Goal: Information Seeking & Learning: Compare options

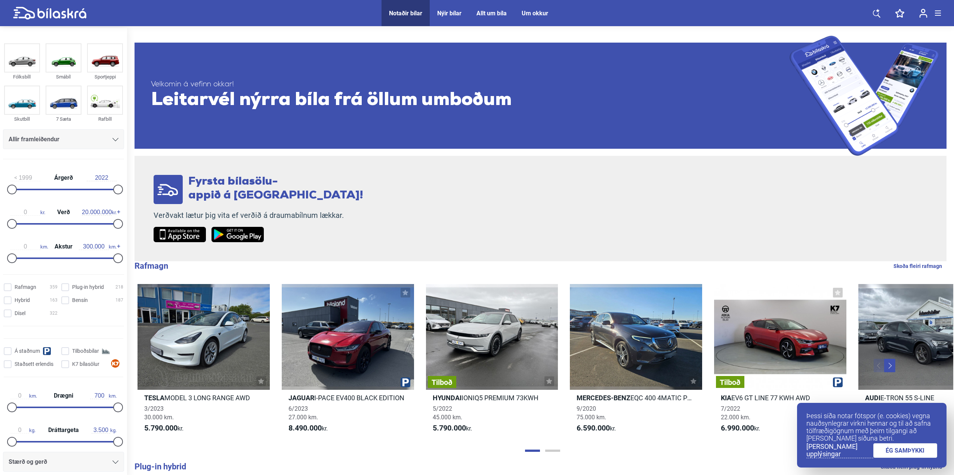
click at [105, 139] on div "Allir framleiðendur" at bounding box center [64, 139] width 110 height 10
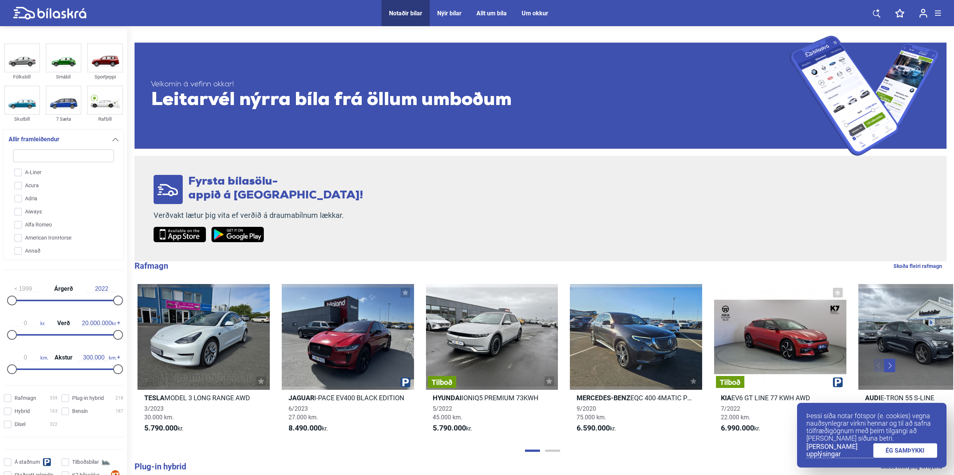
click at [62, 158] on input "search" at bounding box center [63, 156] width 101 height 13
type input "M"
checkbox input "false"
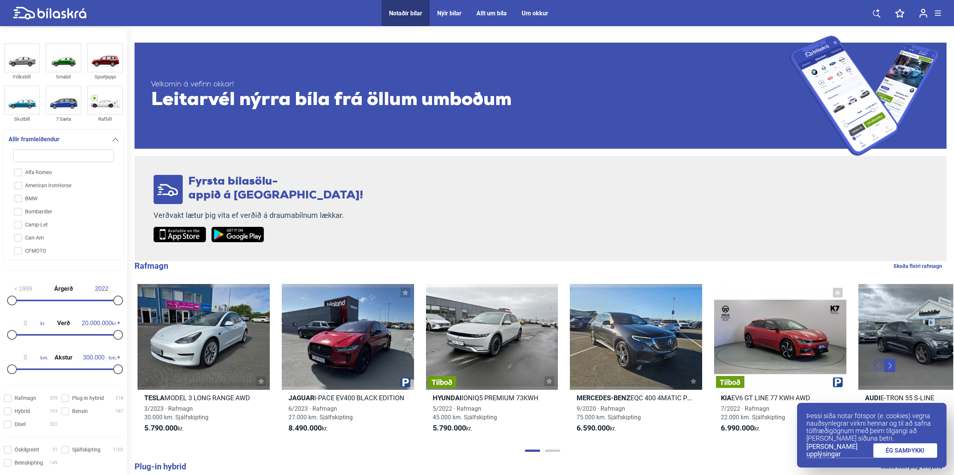
checkbox input "false"
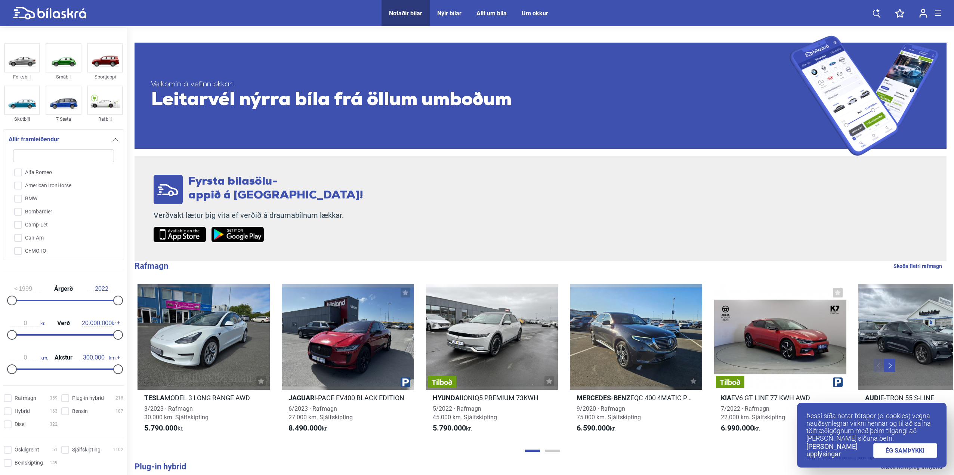
checkbox input "false"
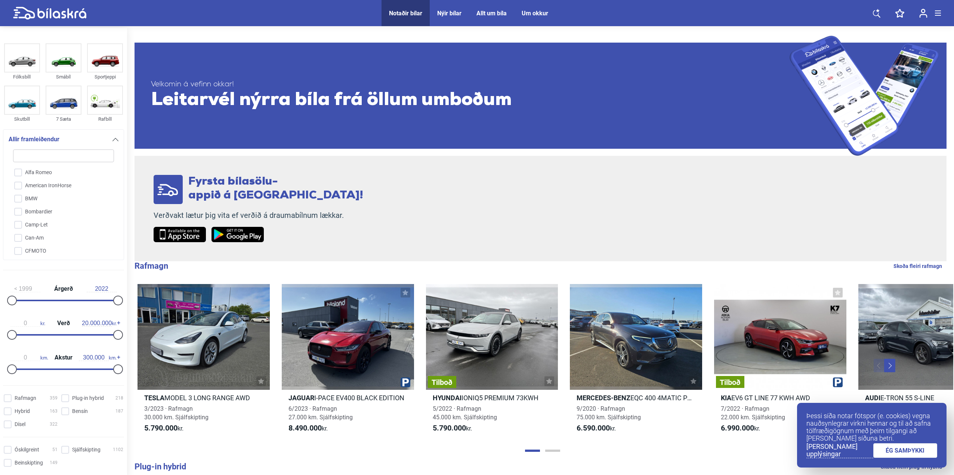
checkbox input "false"
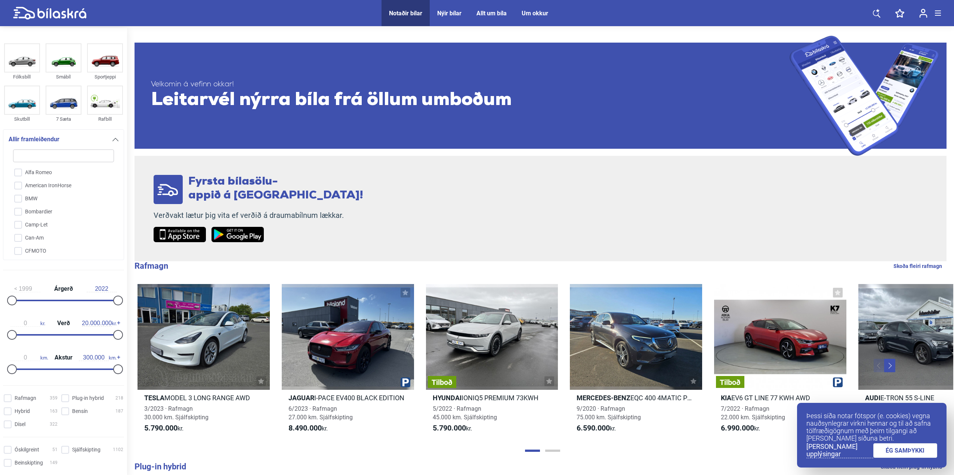
checkbox input "false"
type input "MA"
checkbox input "false"
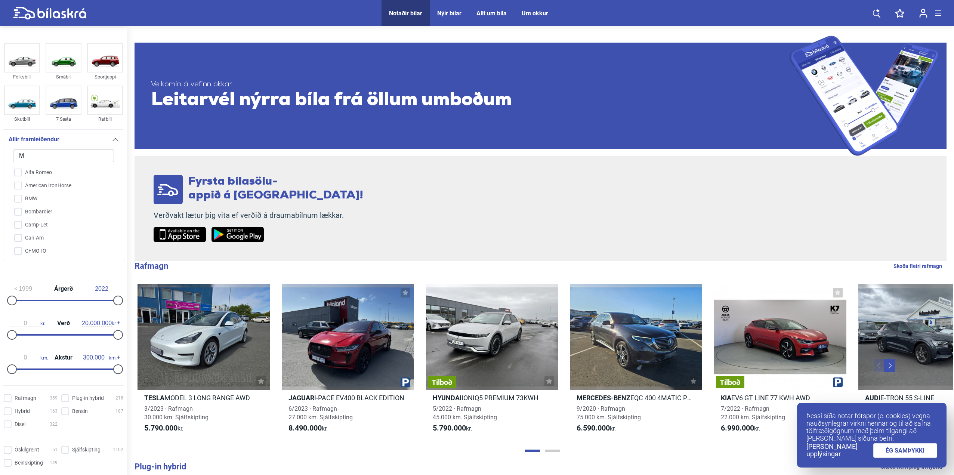
checkbox input "false"
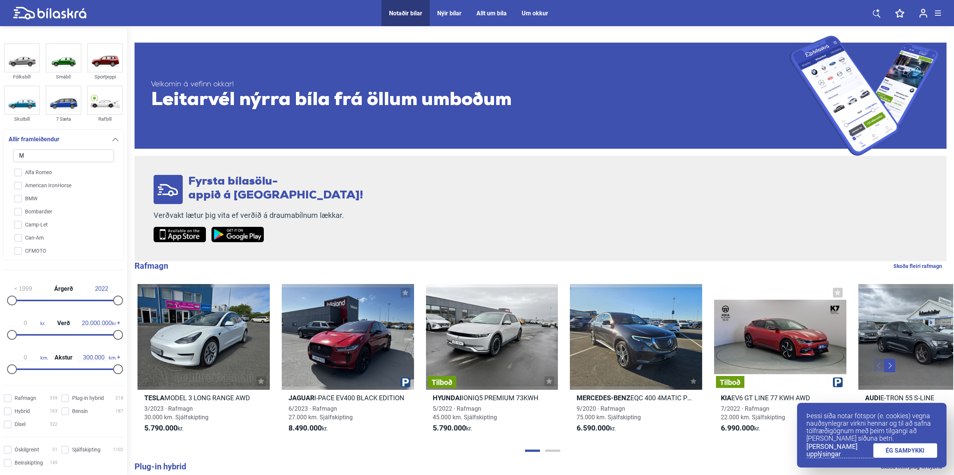
checkbox input "false"
type input "MAZ"
checkbox input "false"
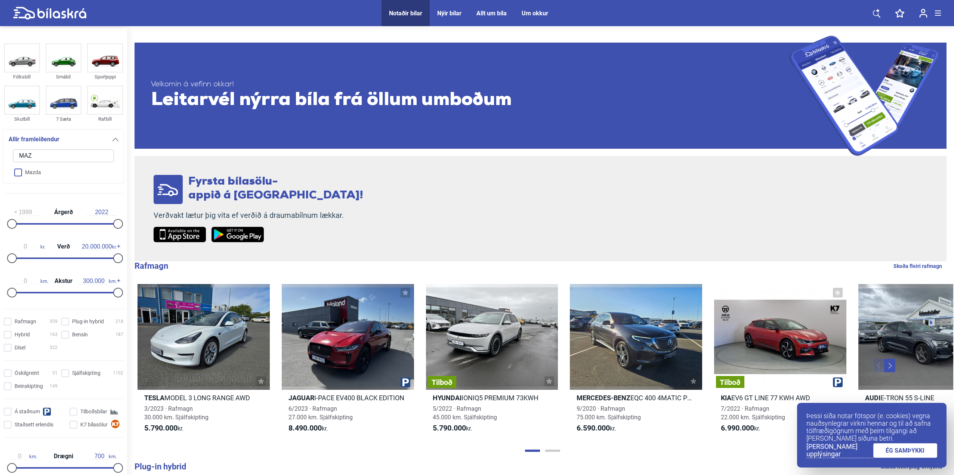
type input "MAZ"
click at [46, 172] on input "Mazda" at bounding box center [59, 172] width 102 height 13
checkbox input "true"
checkbox input "false"
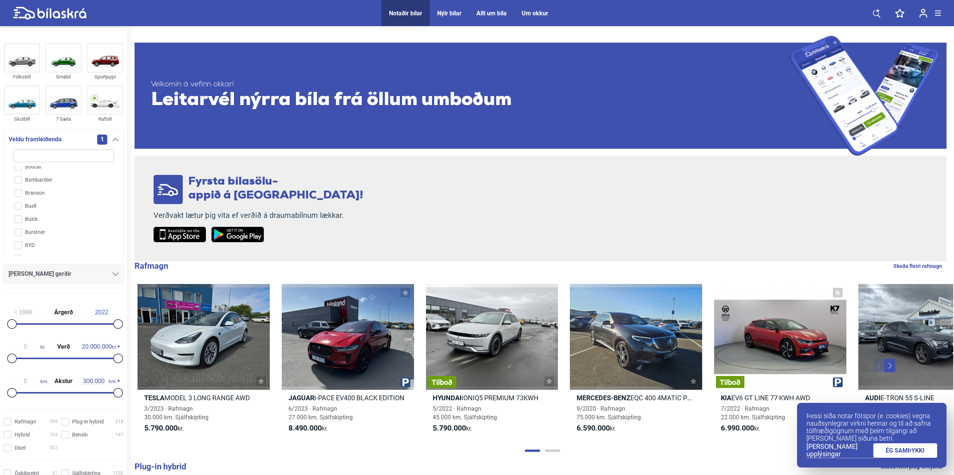
scroll to position [172, 0]
click at [84, 265] on div "[PERSON_NAME] gerðir" at bounding box center [63, 274] width 121 height 20
click at [89, 278] on div "[PERSON_NAME] gerðir" at bounding box center [64, 274] width 110 height 10
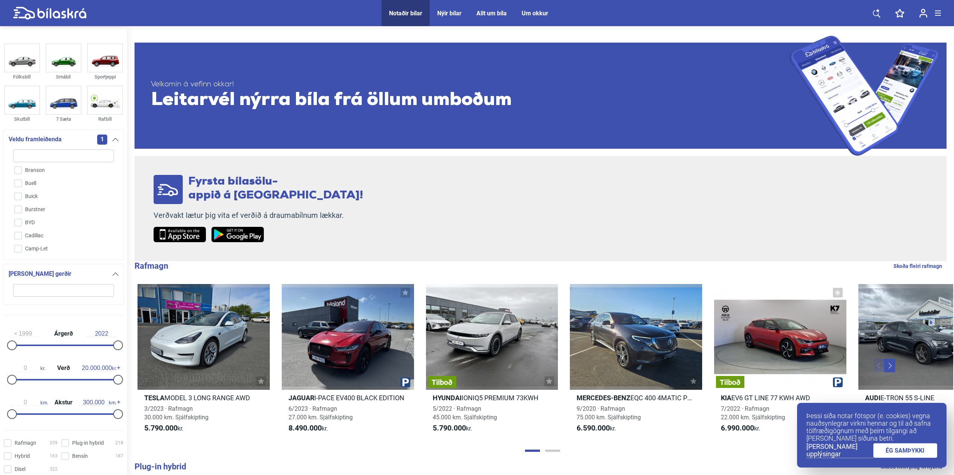
click at [78, 289] on input "search" at bounding box center [63, 290] width 101 height 13
type input "6"
click button "hreinsa síu" at bounding box center [0, 0] width 0 height 0
type input "2022"
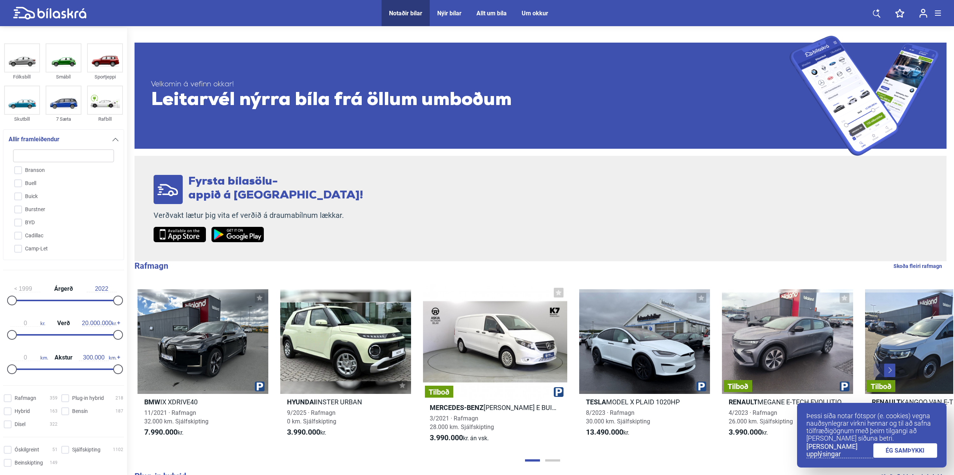
click at [70, 151] on input "search" at bounding box center [63, 156] width 101 height 13
type input "m"
checkbox input "false"
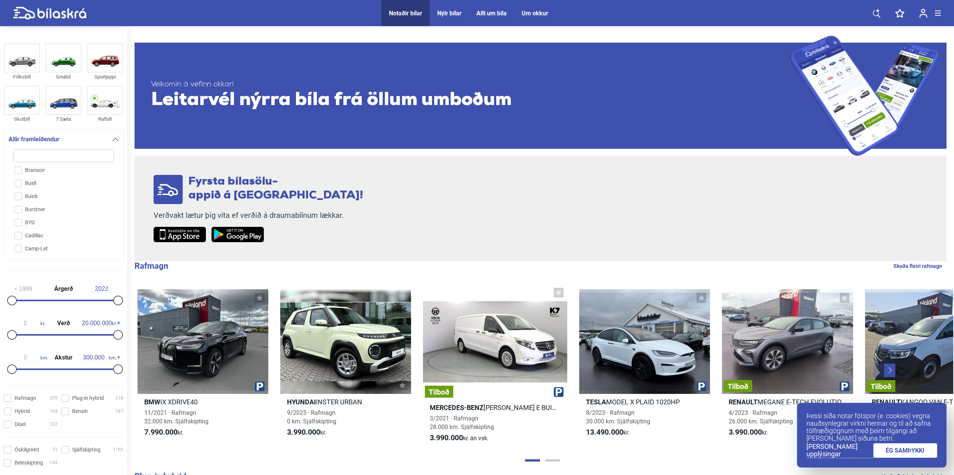
checkbox input "false"
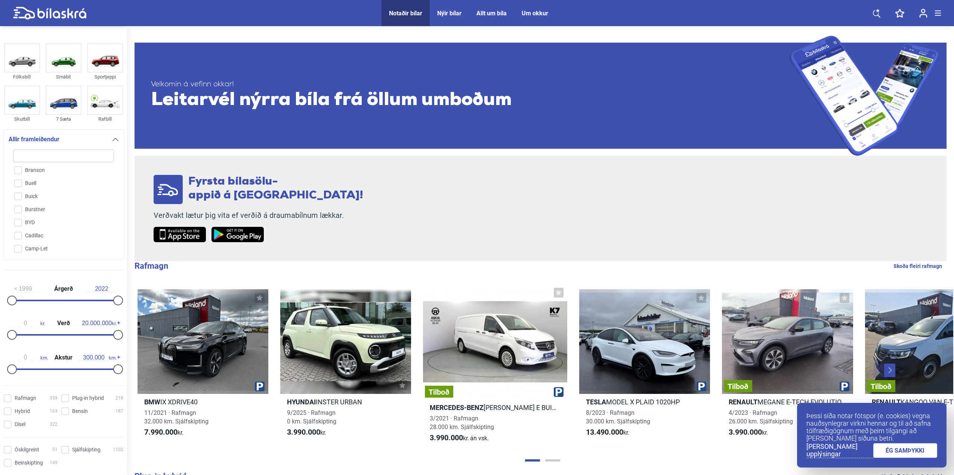
checkbox input "false"
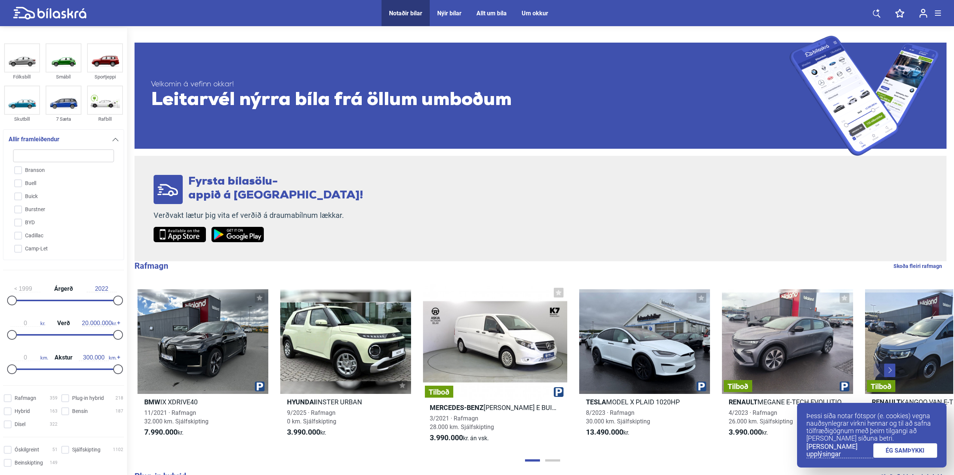
checkbox input "false"
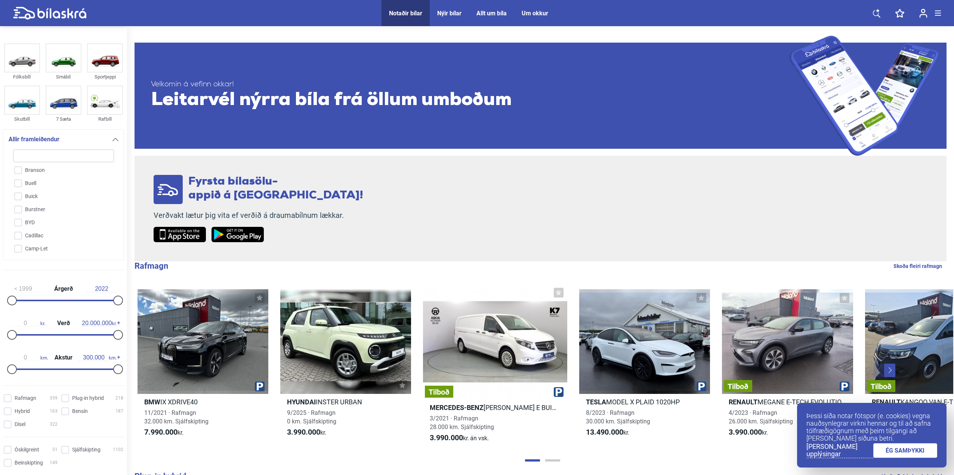
checkbox input "false"
type input "ma"
checkbox input "false"
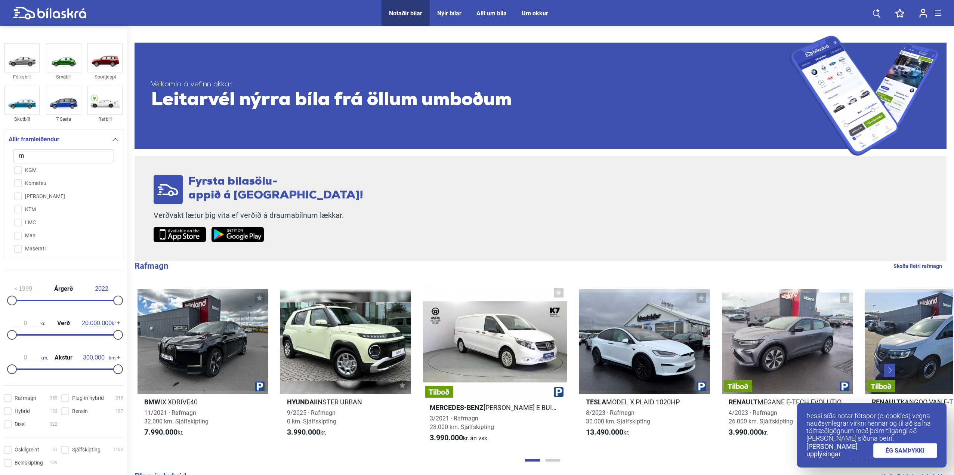
checkbox input "false"
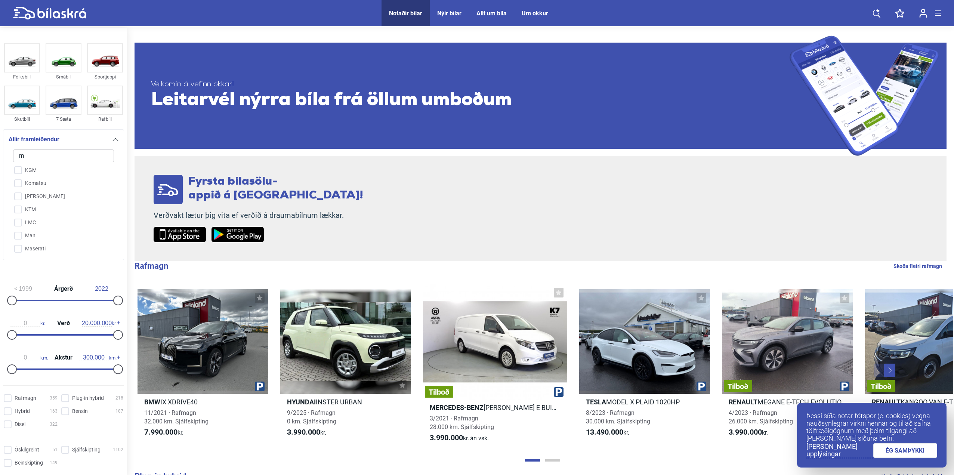
checkbox input "false"
type input "maz"
checkbox input "false"
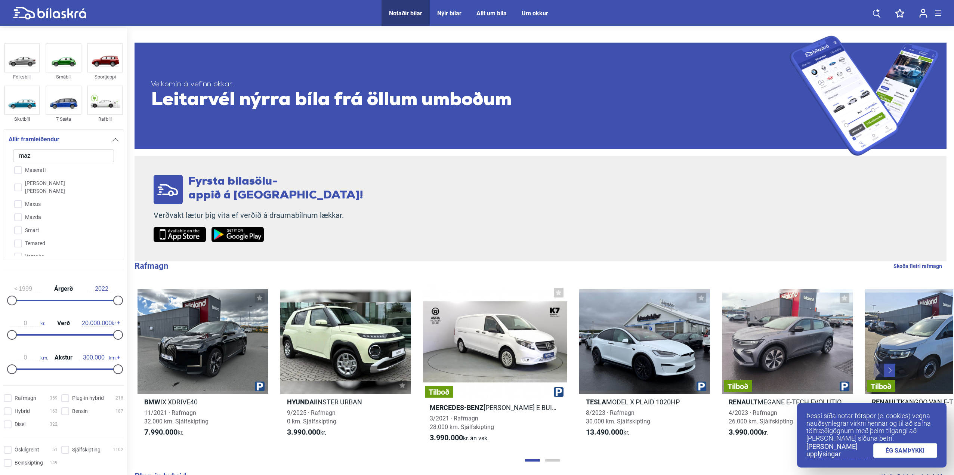
scroll to position [0, 0]
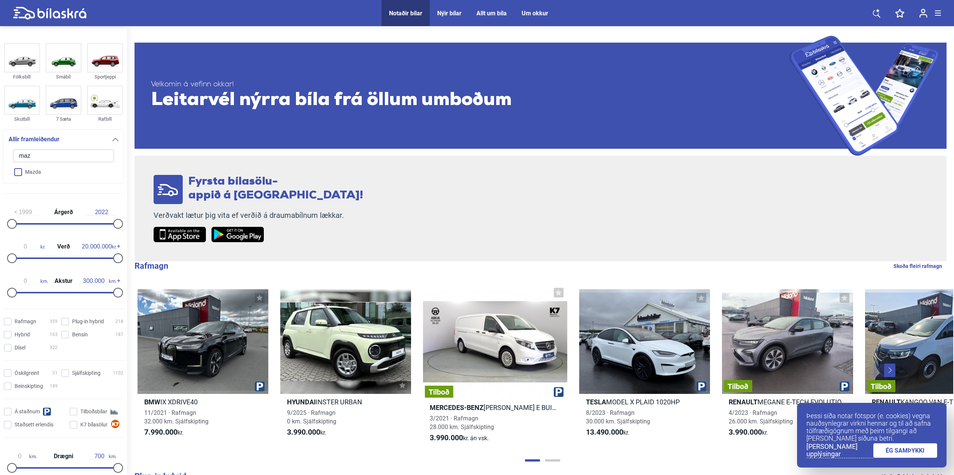
type input "maz"
click at [19, 174] on input "Mazda" at bounding box center [59, 172] width 102 height 13
checkbox input "true"
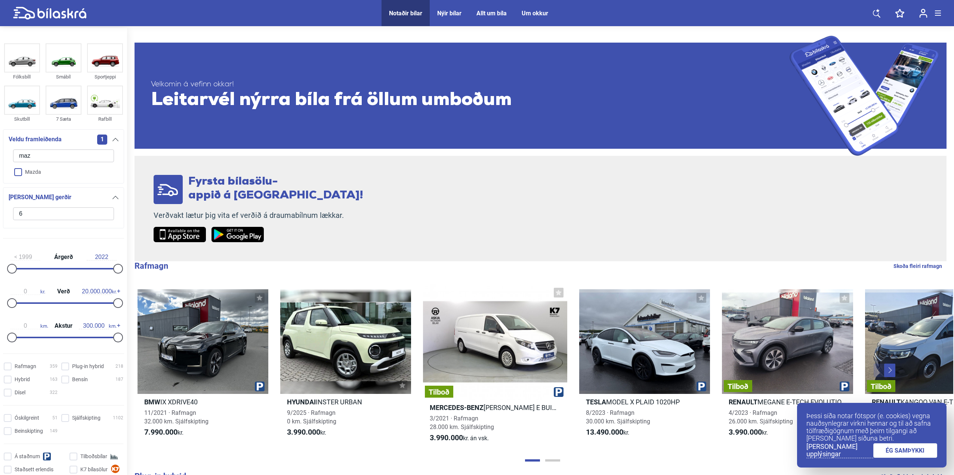
checkbox input "false"
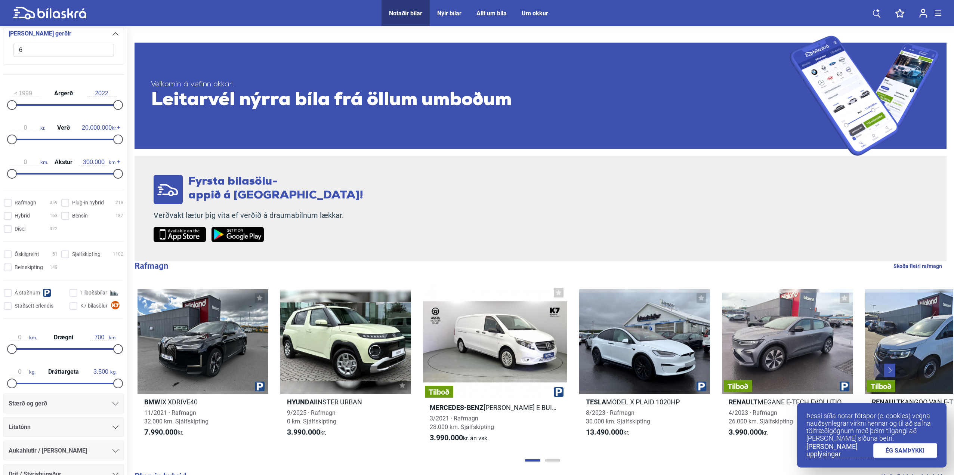
scroll to position [220, 0]
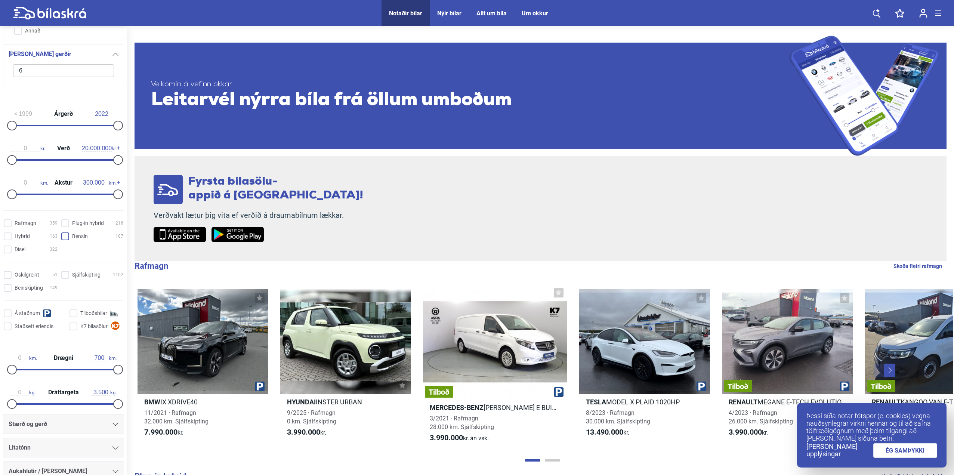
click at [62, 239] on input "Bensín 187" at bounding box center [93, 237] width 62 height 8
checkbox input "true"
type input "2020"
drag, startPoint x: 117, startPoint y: 130, endPoint x: 106, endPoint y: 131, distance: 10.9
click at [106, 131] on div "1999 Árgerð 2020" at bounding box center [63, 118] width 121 height 34
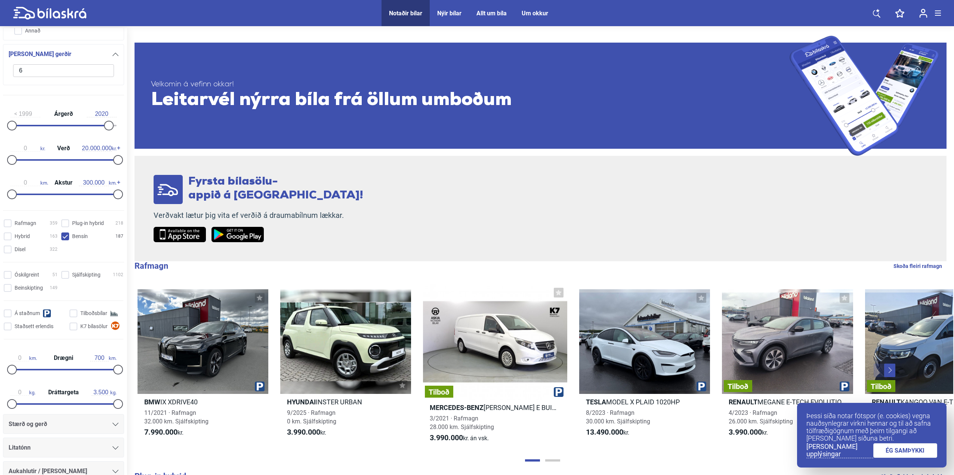
drag, startPoint x: 4, startPoint y: 125, endPoint x: 12, endPoint y: 124, distance: 7.6
click at [10, 124] on div "1999 Árgerð 2020" at bounding box center [63, 118] width 121 height 34
type input "2018"
drag, startPoint x: 12, startPoint y: 124, endPoint x: 96, endPoint y: 121, distance: 84.9
click at [96, 121] on div at bounding box center [100, 126] width 10 height 10
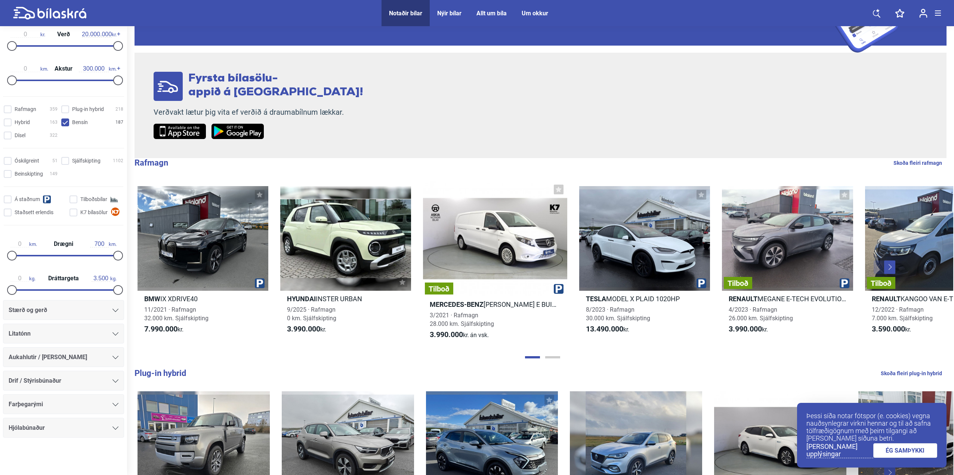
scroll to position [112, 0]
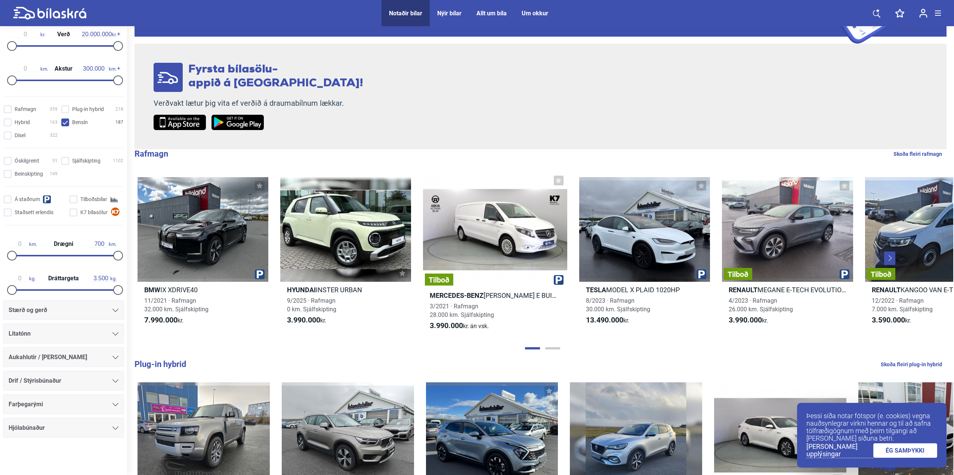
click at [77, 318] on div "Stærð og gerð" at bounding box center [63, 310] width 121 height 20
click at [81, 306] on div "Stærð og gerð" at bounding box center [64, 310] width 110 height 10
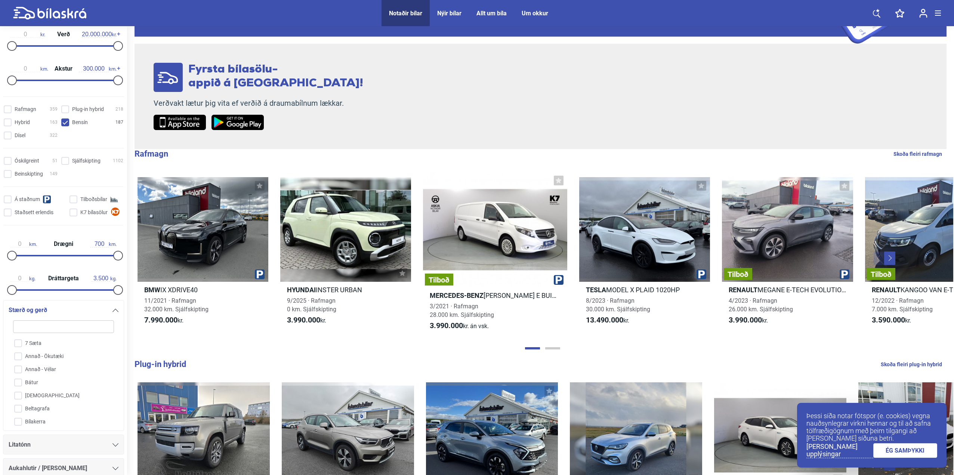
click at [81, 306] on div "Stærð og gerð" at bounding box center [64, 310] width 110 height 10
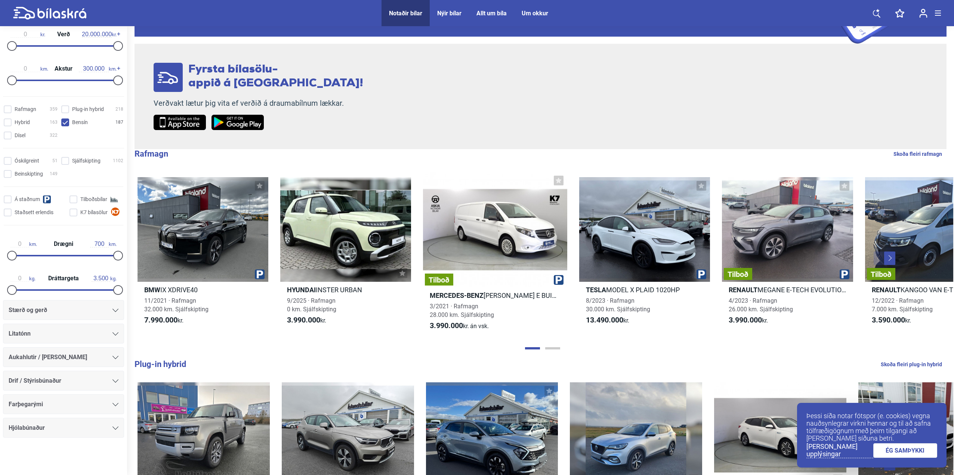
click at [79, 311] on div "Stærð og gerð" at bounding box center [64, 310] width 110 height 10
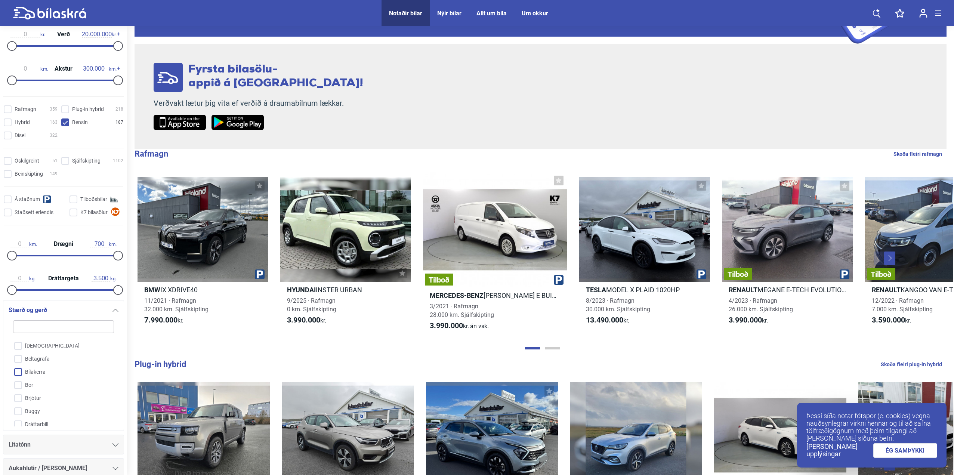
scroll to position [172, 0]
click at [87, 310] on div "Stærð og gerð" at bounding box center [64, 310] width 110 height 10
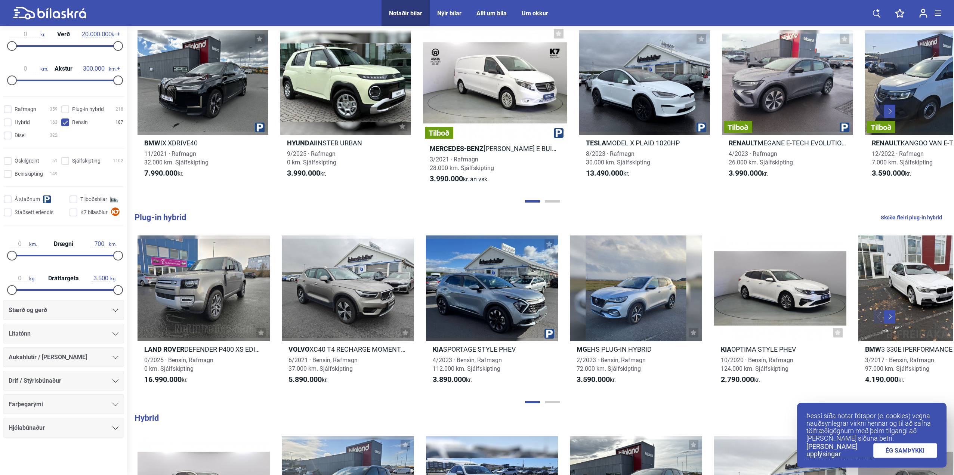
scroll to position [262, 0]
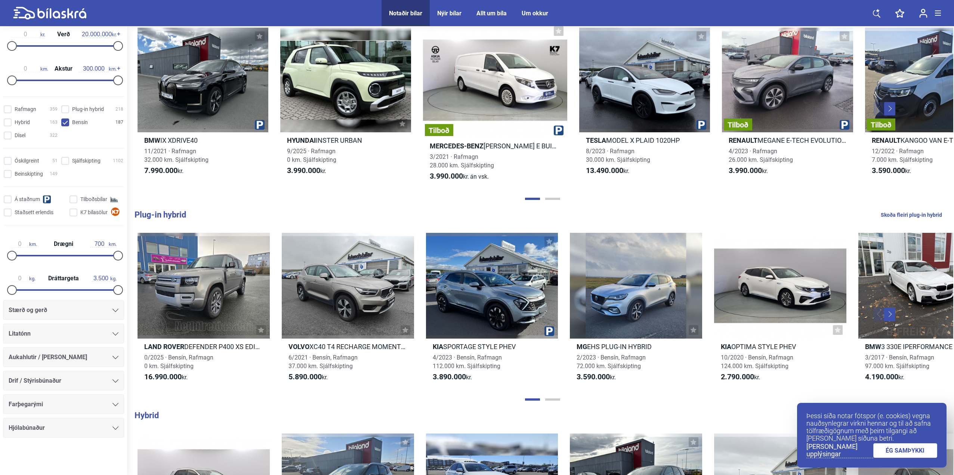
click at [907, 458] on link "ÉG SAMÞYKKI" at bounding box center [906, 450] width 64 height 15
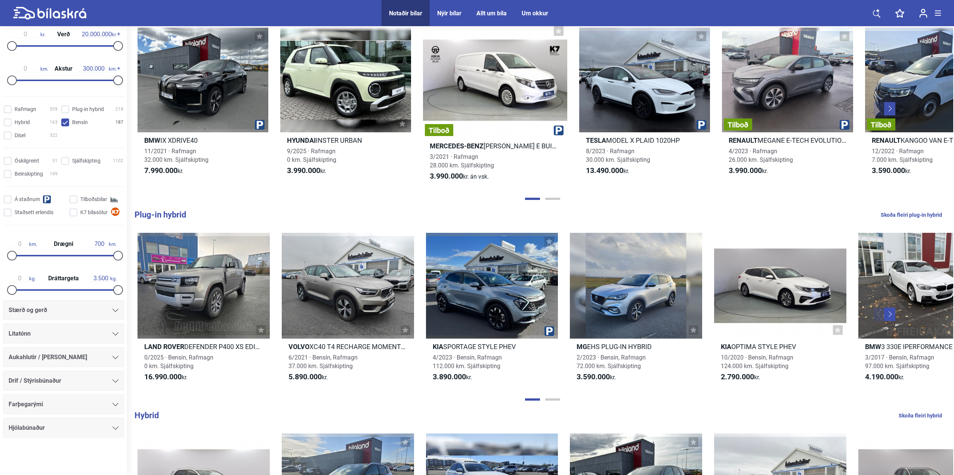
click at [95, 379] on div "Drif / Stýrisbúnaður" at bounding box center [64, 381] width 110 height 10
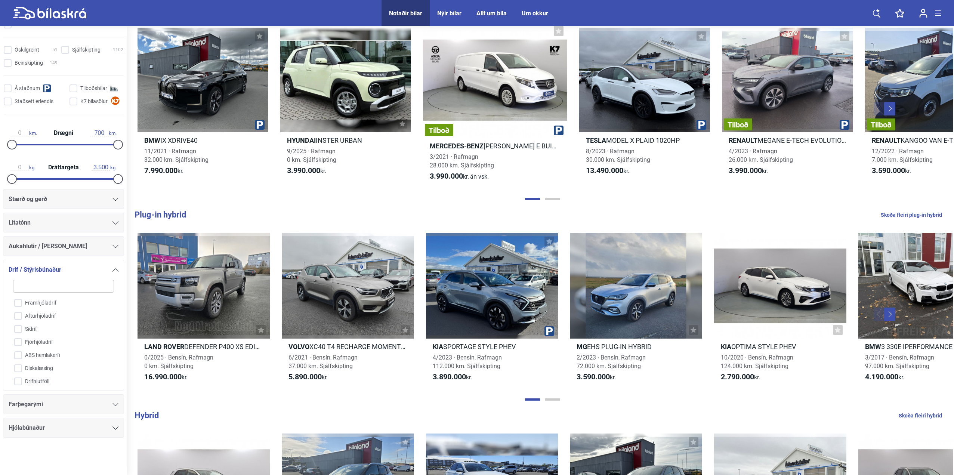
click at [83, 257] on div "Stærð og gerð Litatónn Aukahlutir / Annar búnaður Drif / Stýrisbúnaður Framhjól…" at bounding box center [63, 313] width 127 height 249
click at [84, 278] on div "Framhjóladrif Afturhjóladrif Sídrif Fjórhjóladrif ABS hemlakerfi Diskalæsing Dr…" at bounding box center [64, 330] width 110 height 111
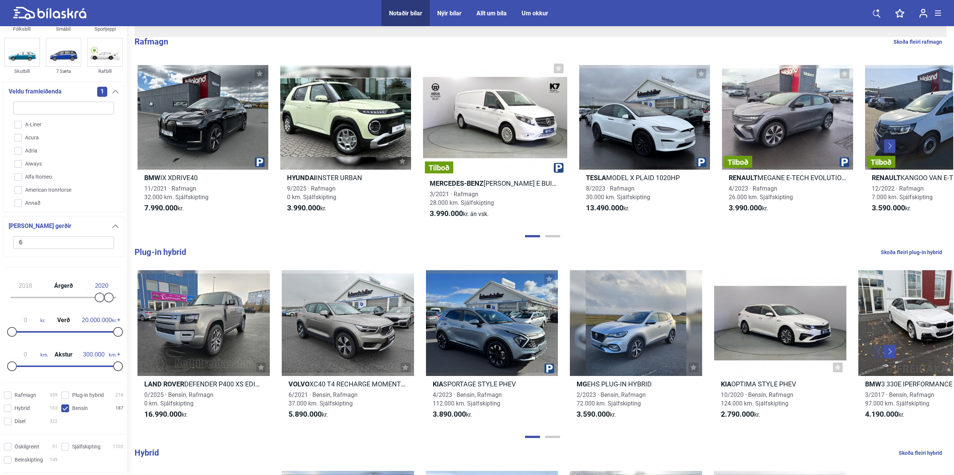
scroll to position [32, 0]
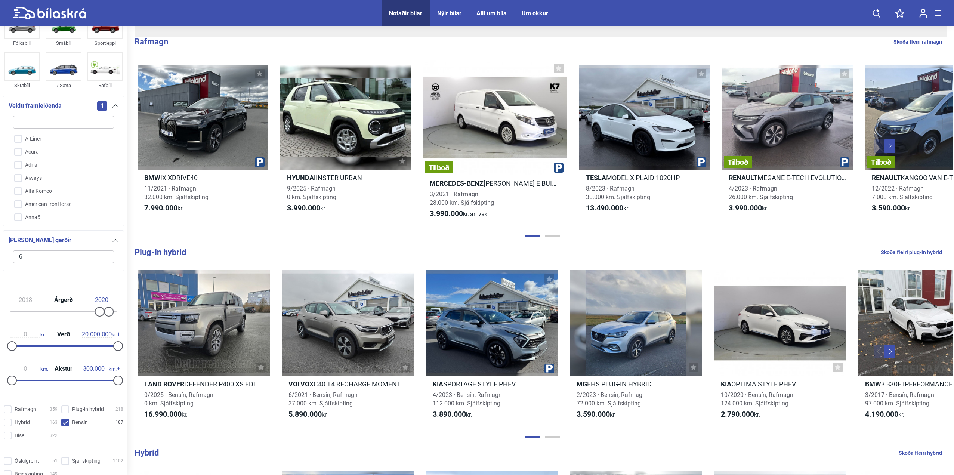
click at [56, 261] on input "6" at bounding box center [63, 256] width 101 height 13
click at [81, 280] on div "Fólksbíll Smábíl Sportjeppi Skutbíll 7 Sæta Rafbíll Veldu framleiðenda 1 A-Line…" at bounding box center [63, 147] width 127 height 280
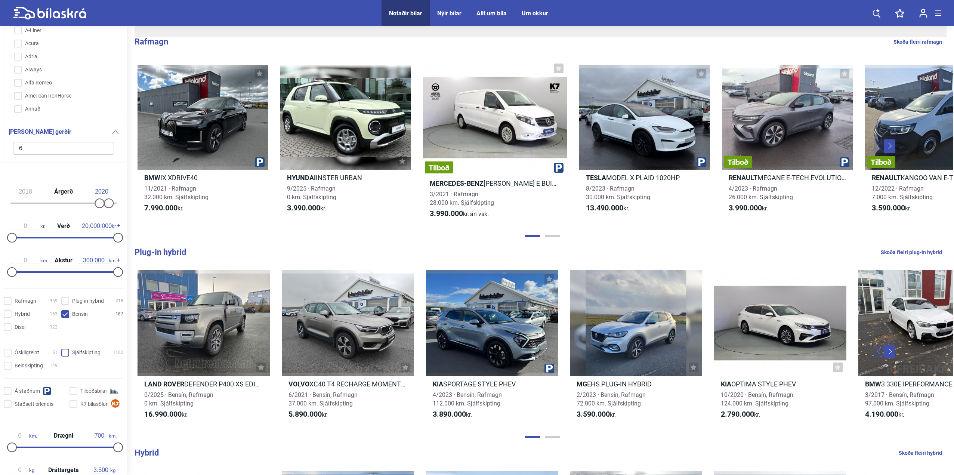
scroll to position [144, 0]
click at [69, 348] on input "Sjálfskipting 1102" at bounding box center [93, 349] width 62 height 8
checkbox input "true"
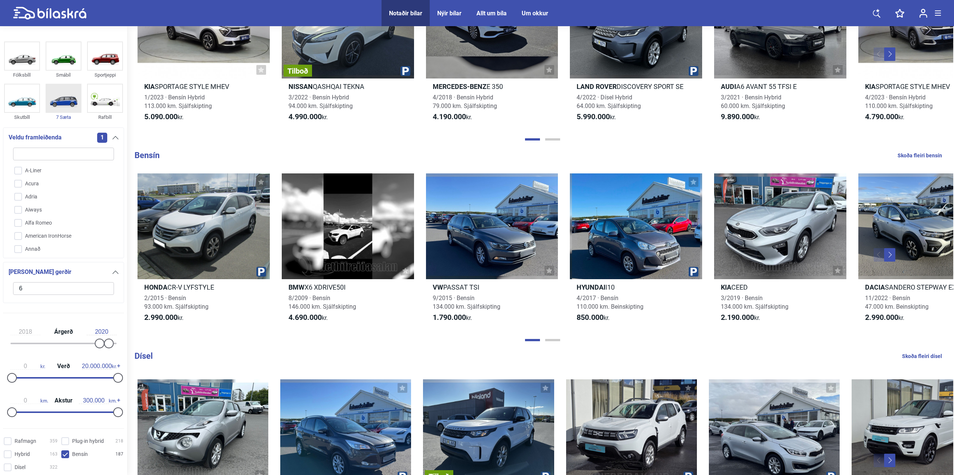
scroll to position [710, 0]
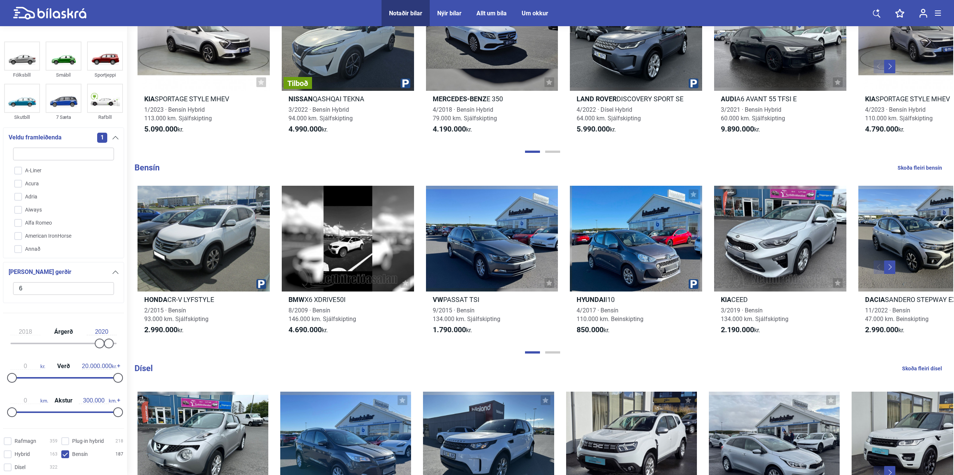
click at [36, 284] on input "6" at bounding box center [63, 288] width 101 height 13
click button "hreinsa síu" at bounding box center [0, 0] width 0 height 0
type input "1999"
type input "2022"
checkbox input "false"
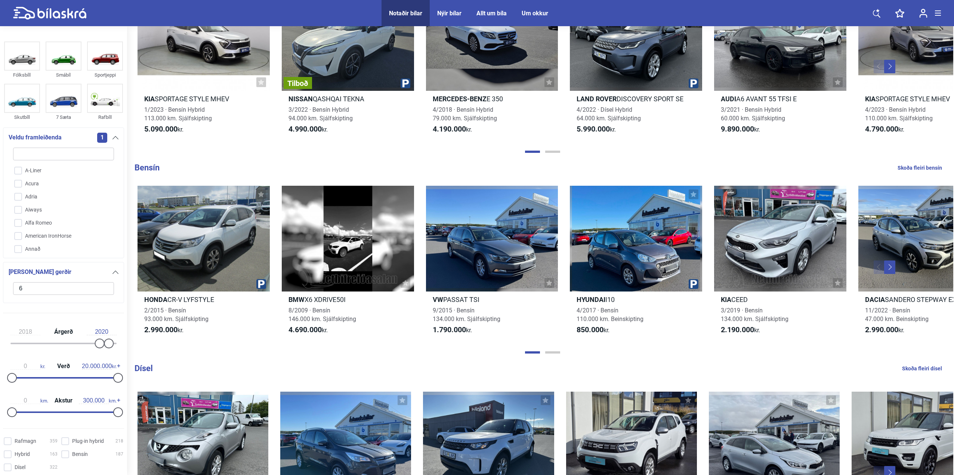
checkbox input "false"
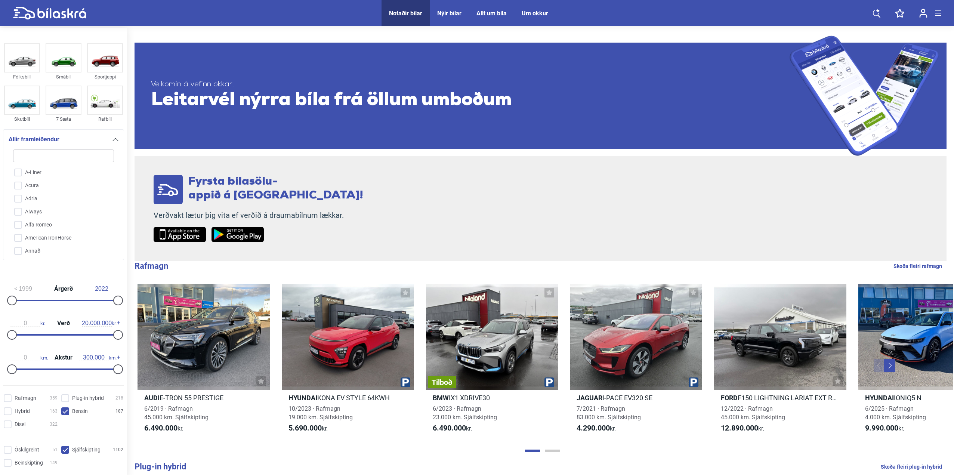
type input "2018"
type input "2020"
checkbox input "true"
